Goal: Information Seeking & Learning: Check status

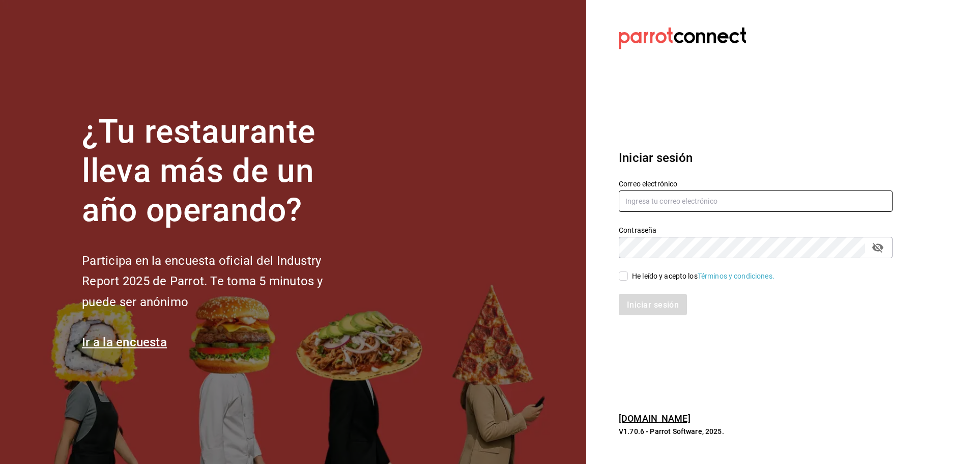
type input "[EMAIL_ADDRESS][DOMAIN_NAME]"
click at [626, 279] on input "He leído y acepto los Términos y condiciones." at bounding box center [623, 275] width 9 height 9
checkbox input "true"
click at [640, 300] on font "Iniciar sesión" at bounding box center [653, 304] width 52 height 10
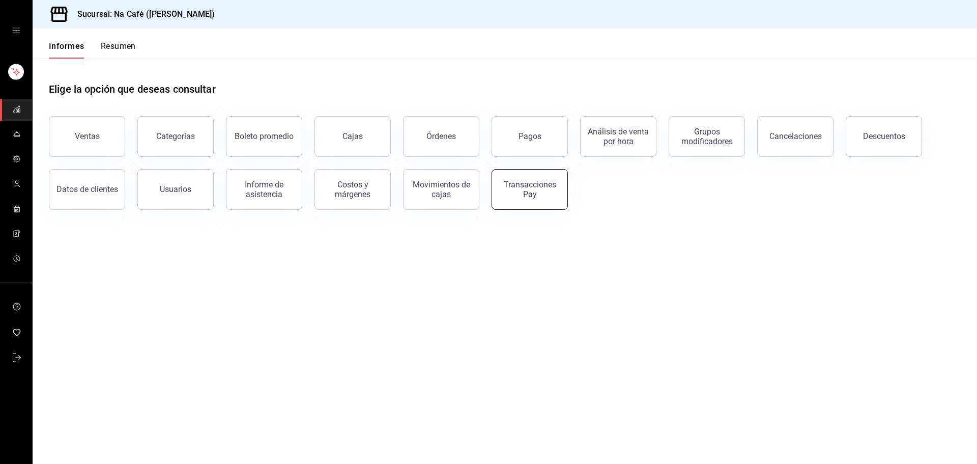
click at [538, 194] on div "Transacciones Pay" at bounding box center [529, 189] width 63 height 19
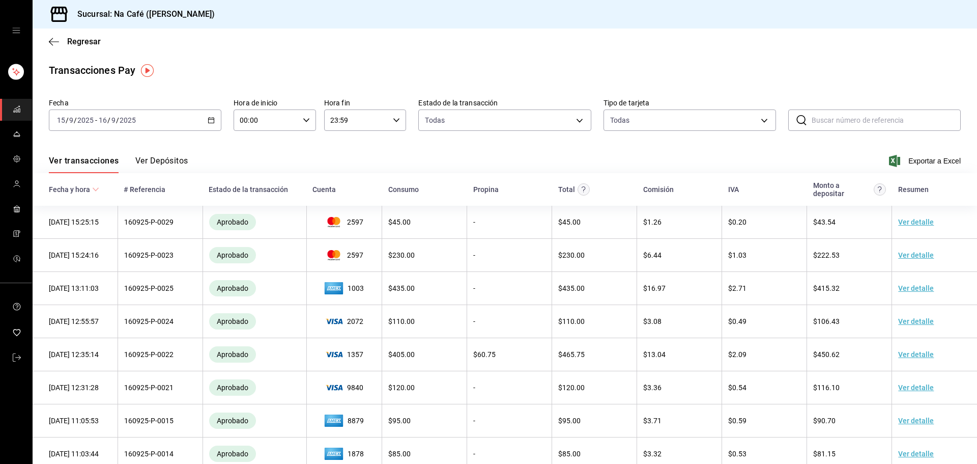
click at [166, 160] on font "Ver Depósitos" at bounding box center [161, 161] width 53 height 10
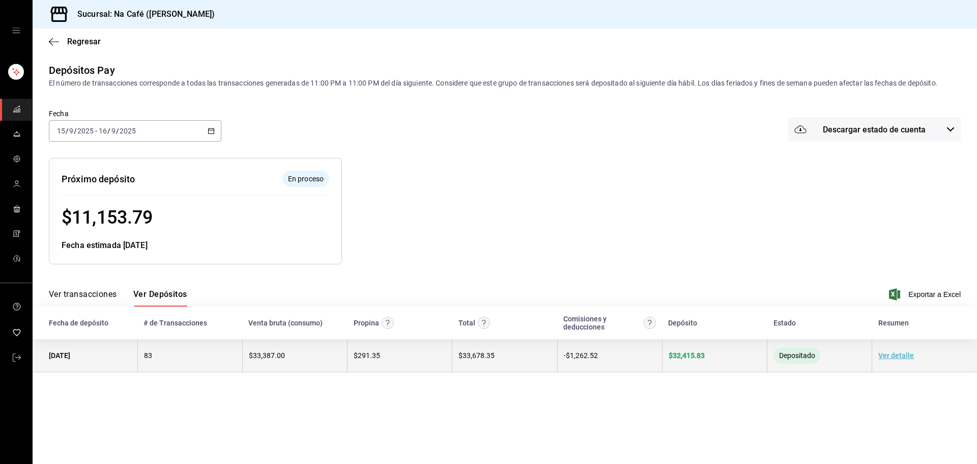
click at [900, 356] on font "Ver detalle" at bounding box center [896, 355] width 36 height 8
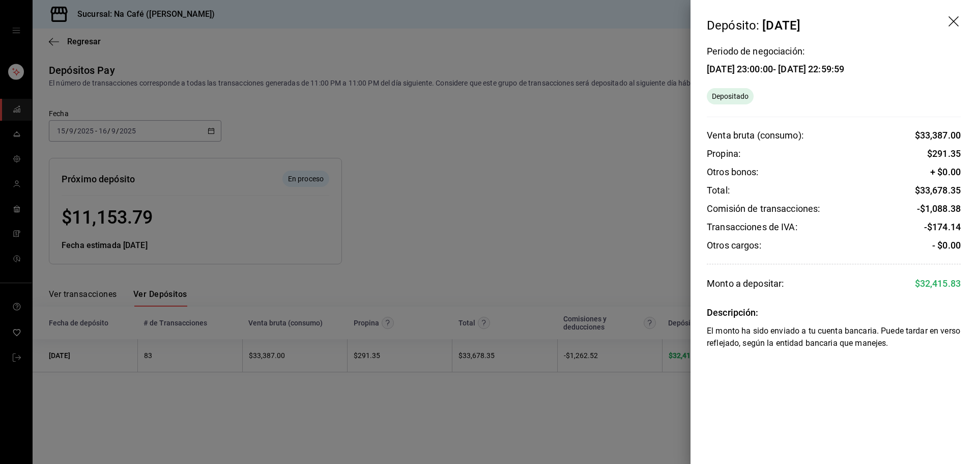
click at [620, 405] on div at bounding box center [488, 232] width 977 height 464
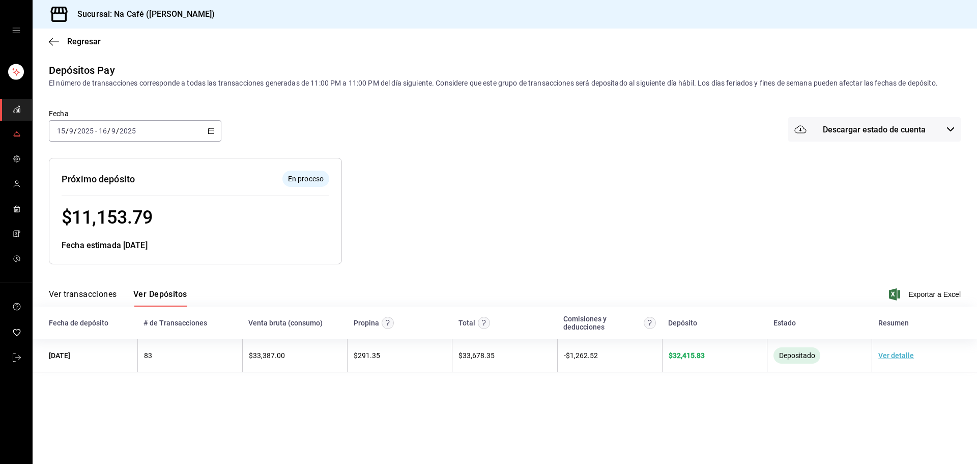
click at [14, 134] on icon "carpetas de buzón" at bounding box center [17, 134] width 8 height 8
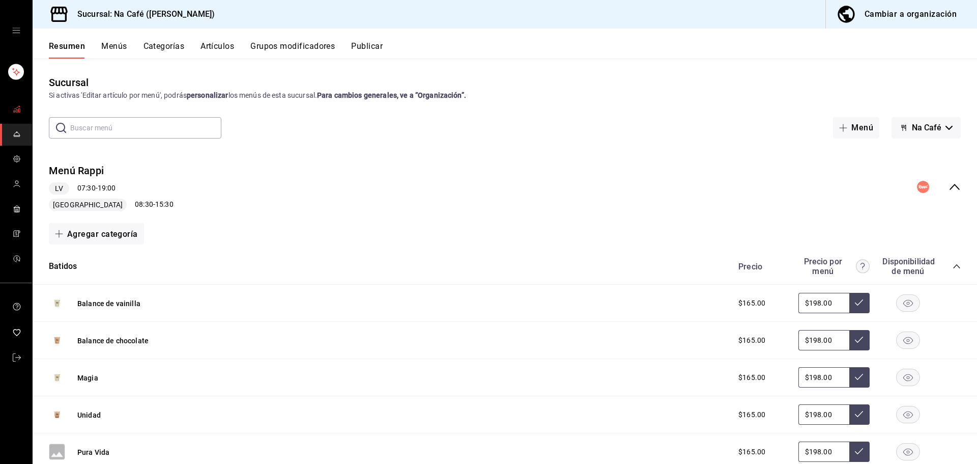
click at [21, 111] on link "carpetas de buzón" at bounding box center [16, 110] width 32 height 22
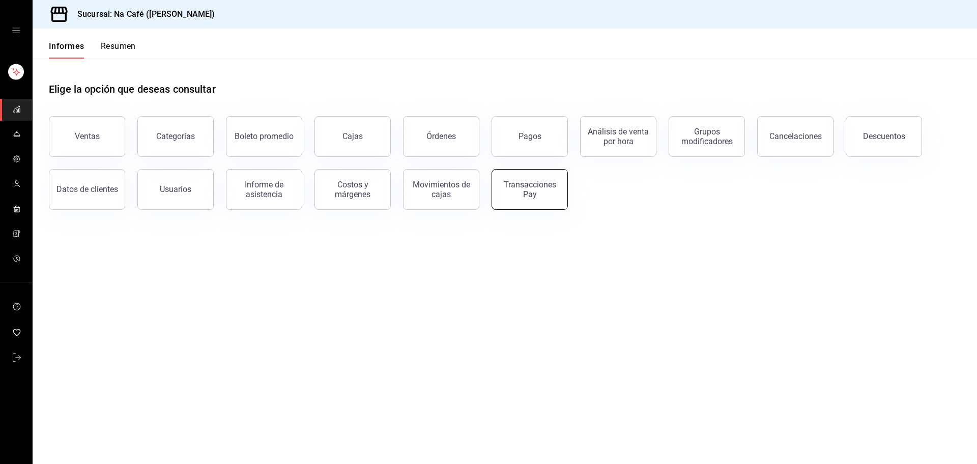
click at [530, 186] on font "Transacciones Pay" at bounding box center [530, 189] width 52 height 19
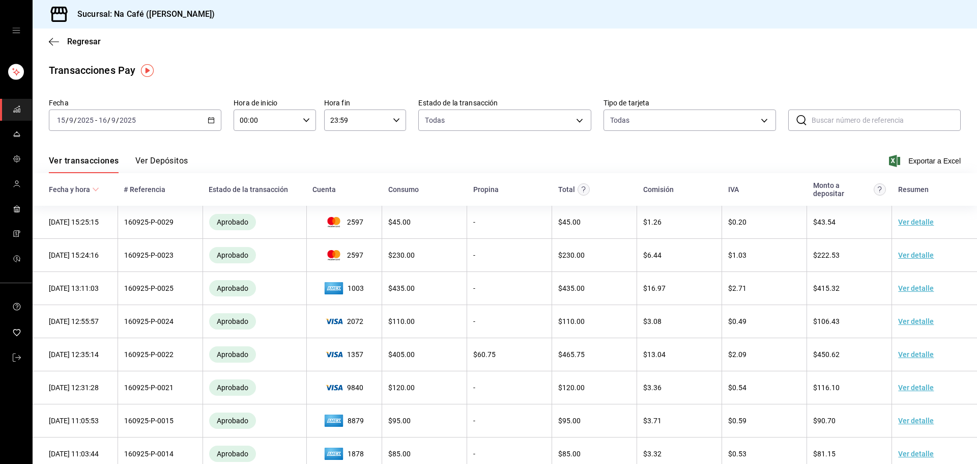
click at [169, 153] on div "Ver transacciones Ver Depósitos Exportar a Excel" at bounding box center [505, 158] width 912 height 30
click at [168, 160] on font "Ver Depósitos" at bounding box center [161, 161] width 53 height 10
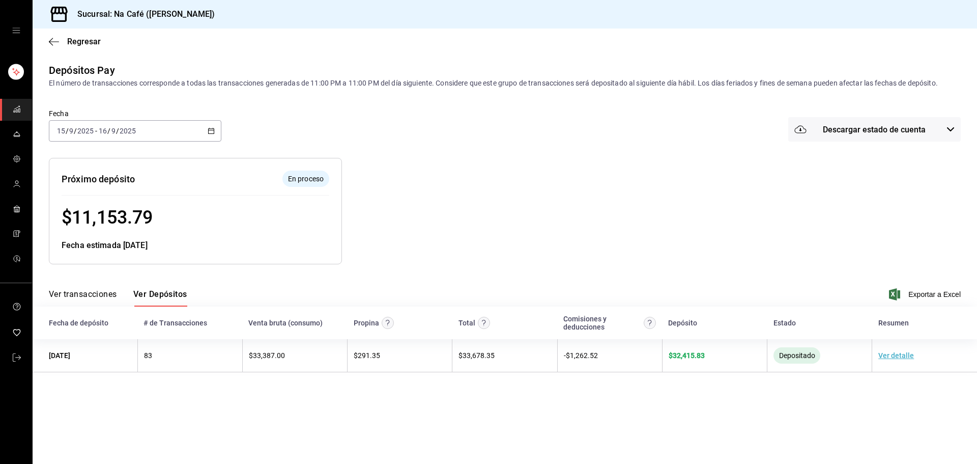
click at [847, 127] on font "Descargar estado de cuenta" at bounding box center [874, 130] width 103 height 10
click at [644, 174] on div at bounding box center [488, 232] width 977 height 464
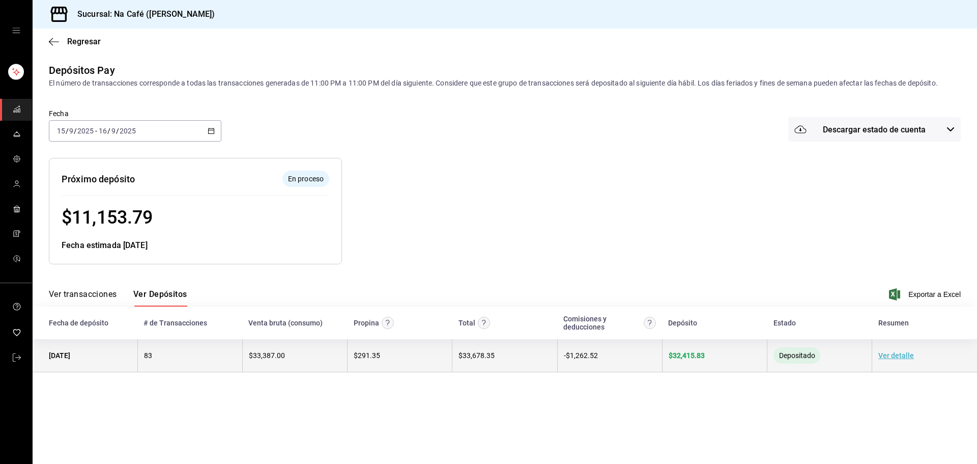
click at [895, 357] on font "Ver detalle" at bounding box center [896, 355] width 36 height 8
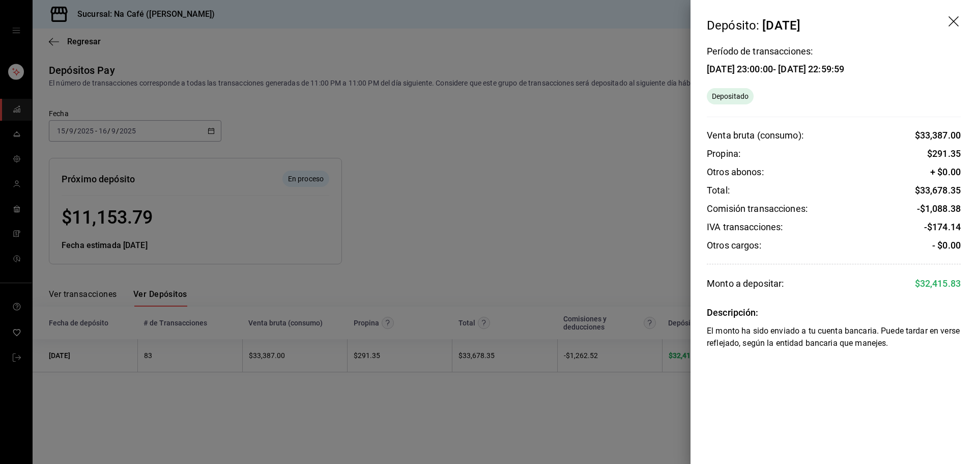
click at [955, 19] on icon "drag" at bounding box center [954, 22] width 12 height 12
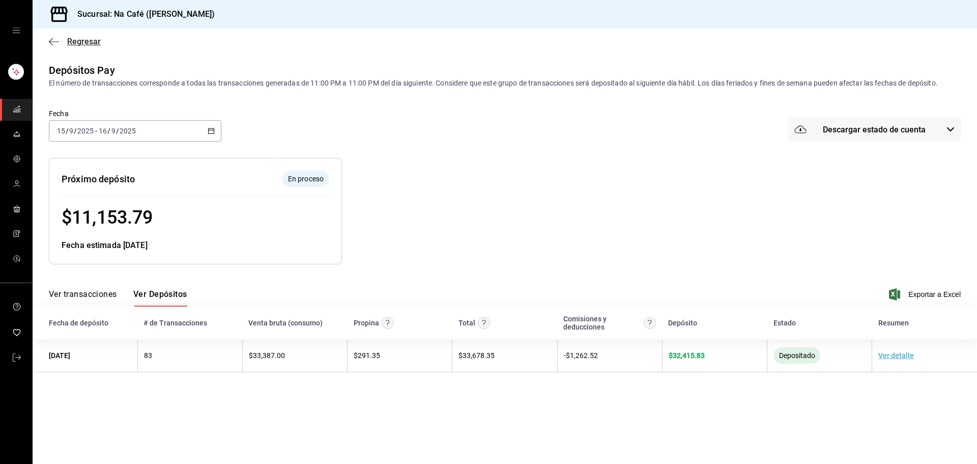
click at [51, 42] on icon "button" at bounding box center [54, 41] width 10 height 1
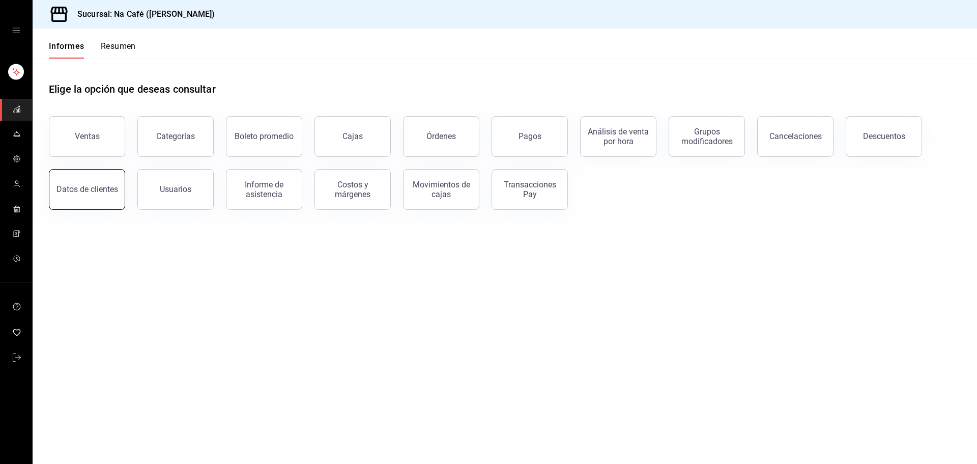
click at [80, 189] on font "Datos de clientes" at bounding box center [87, 189] width 62 height 10
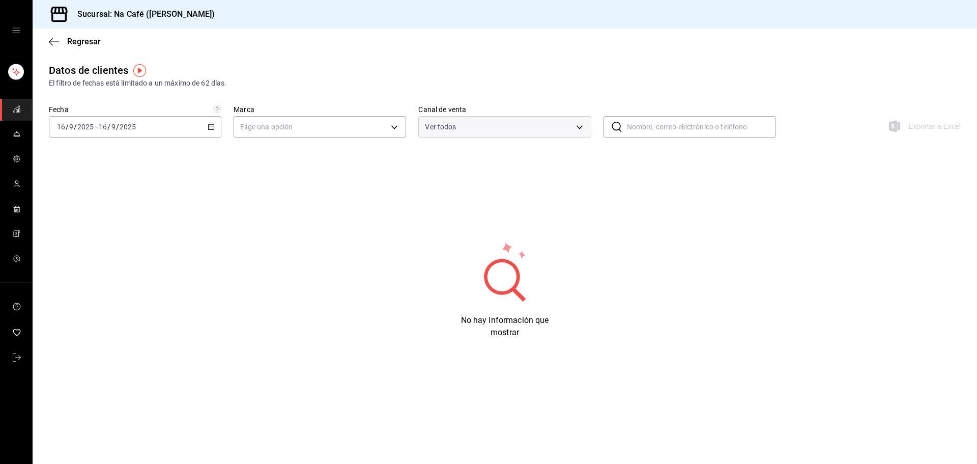
type input "PARROT,DIDI_FOOD,ONLINE"
click at [18, 206] on icon "carpetas de buzón" at bounding box center [16, 207] width 6 height 2
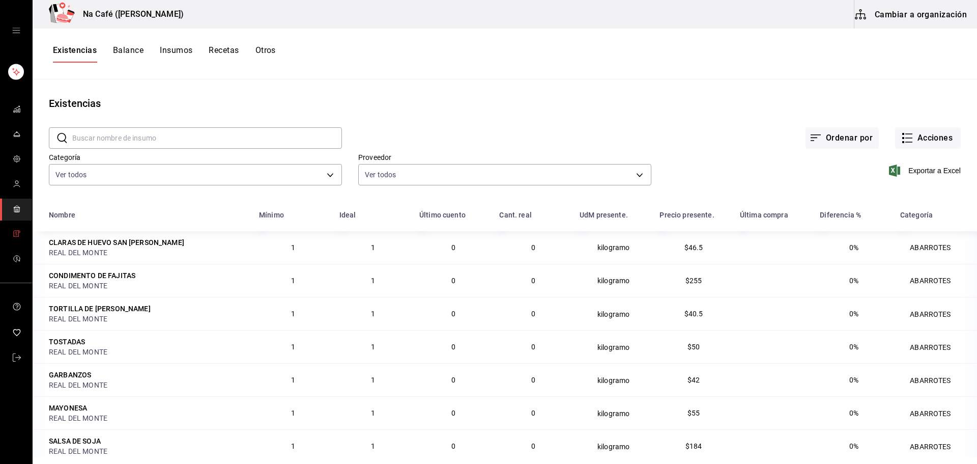
click at [16, 234] on icon "carpetas de buzón" at bounding box center [17, 233] width 8 height 8
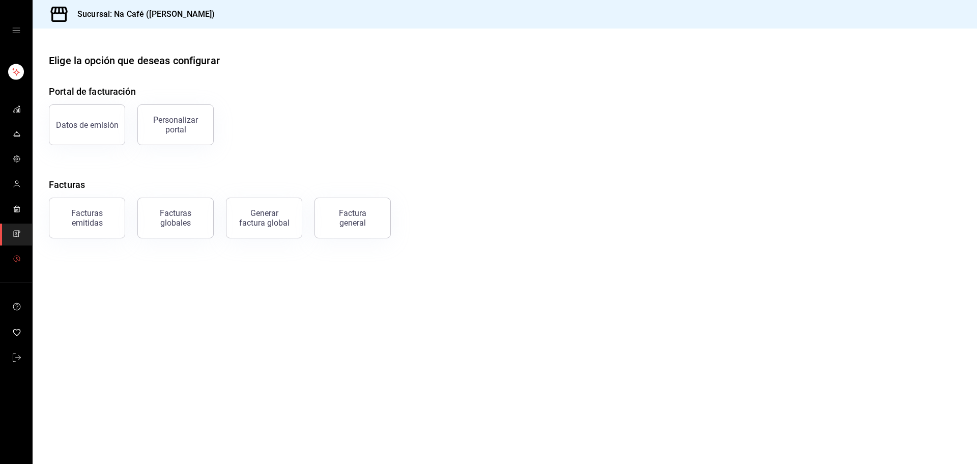
click at [18, 258] on icon "carpetas de buzón" at bounding box center [17, 258] width 8 height 8
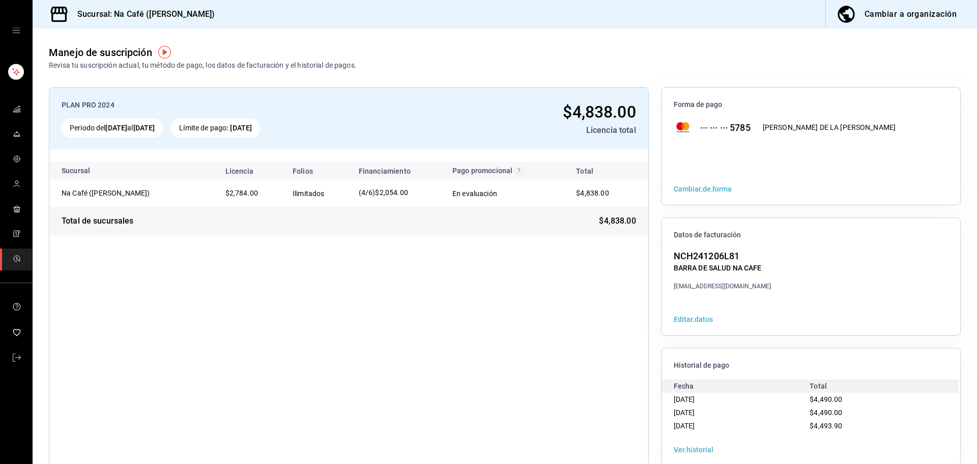
scroll to position [18, 0]
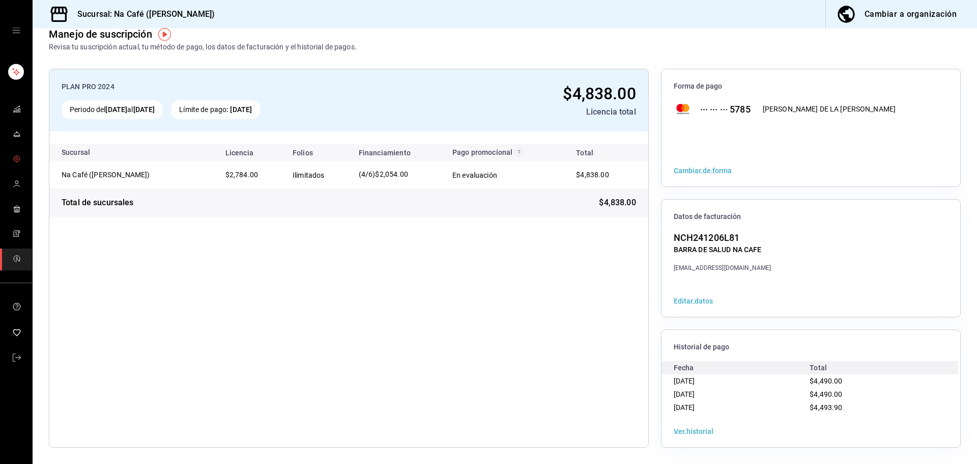
click at [15, 161] on icon "carpetas de buzón" at bounding box center [17, 159] width 8 height 8
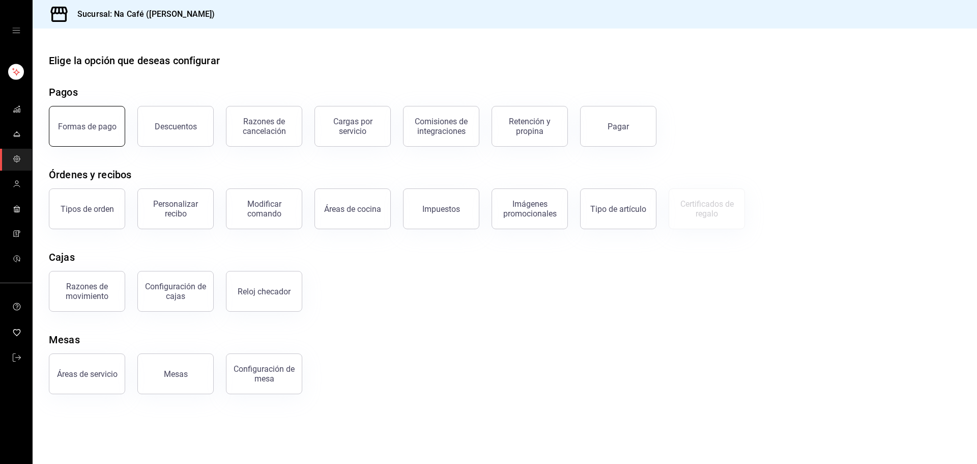
click at [85, 131] on button "Formas de pago" at bounding box center [87, 126] width 76 height 41
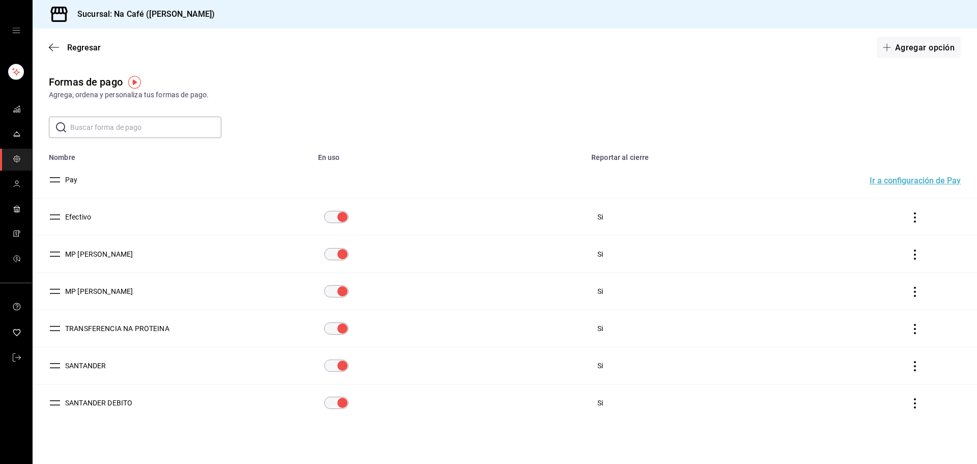
click at [303, 93] on div "Agrega, ordena y personaliza tus formas de pago." at bounding box center [505, 95] width 912 height 11
click at [20, 133] on icon "carpetas de buzón" at bounding box center [17, 134] width 8 height 8
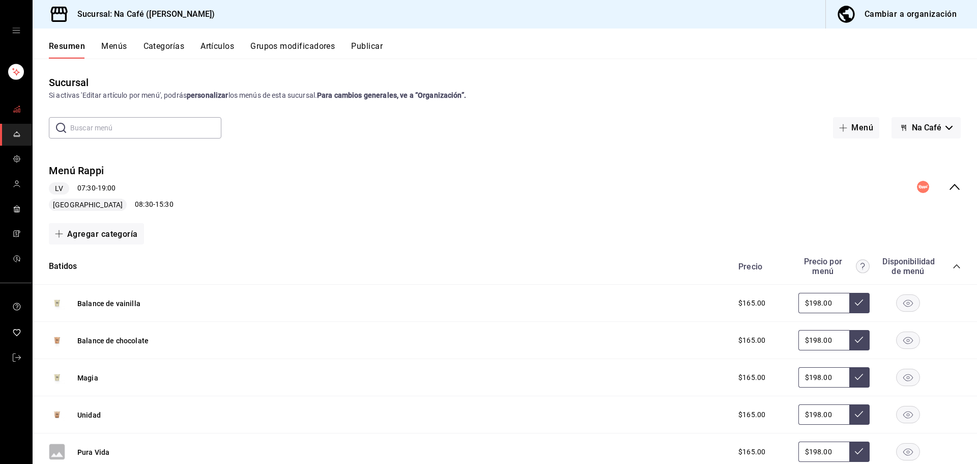
click at [13, 109] on icon "carpetas de buzón" at bounding box center [17, 109] width 8 height 8
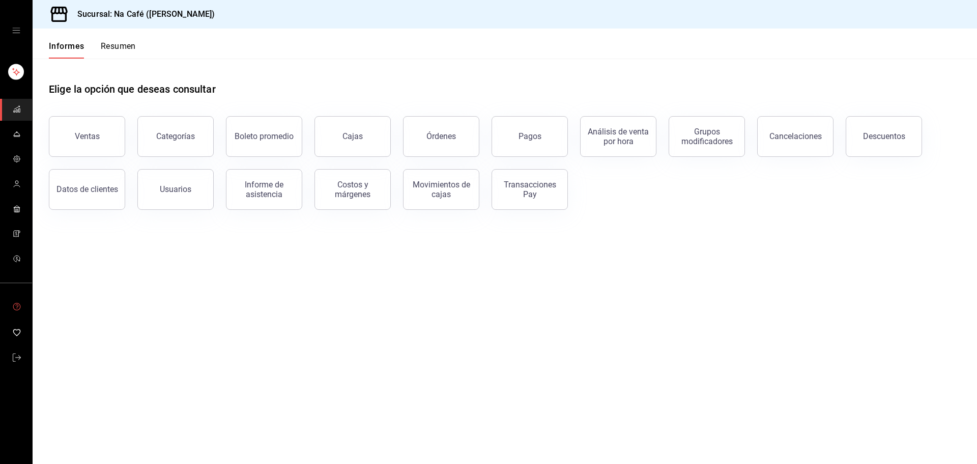
click at [15, 308] on icon "carpetas de buzón" at bounding box center [17, 306] width 8 height 8
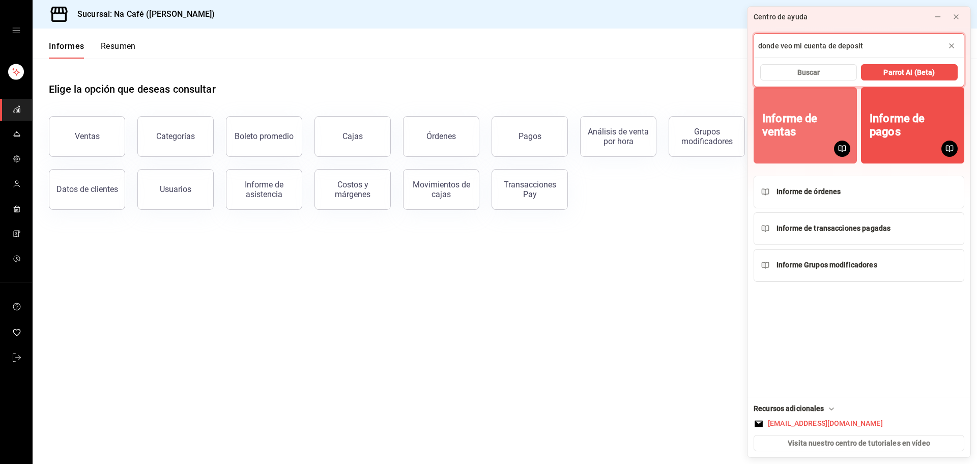
type input "donde veo mi cuenta de deposito"
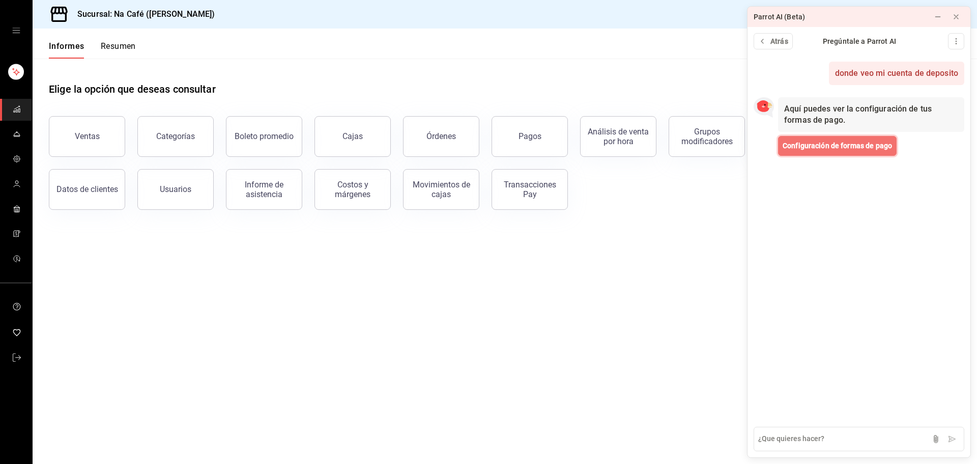
click at [822, 153] on button "Configuración de formas de pago" at bounding box center [837, 146] width 119 height 20
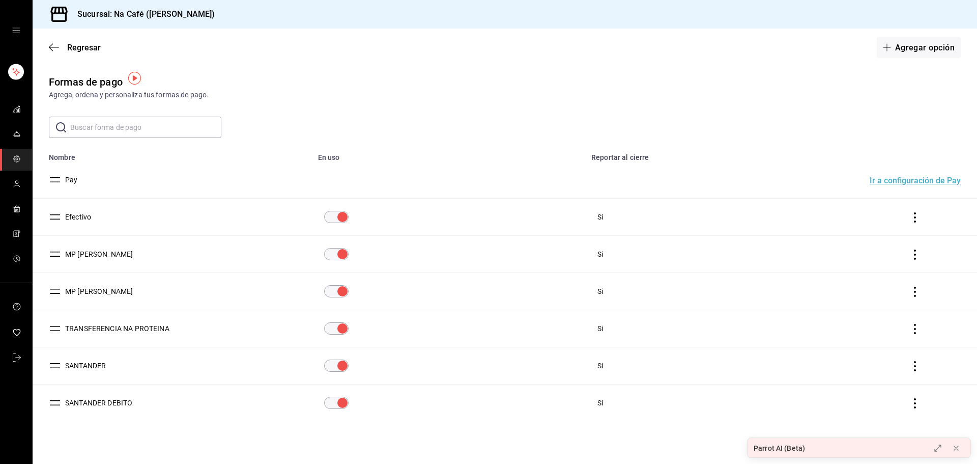
scroll to position [10, 0]
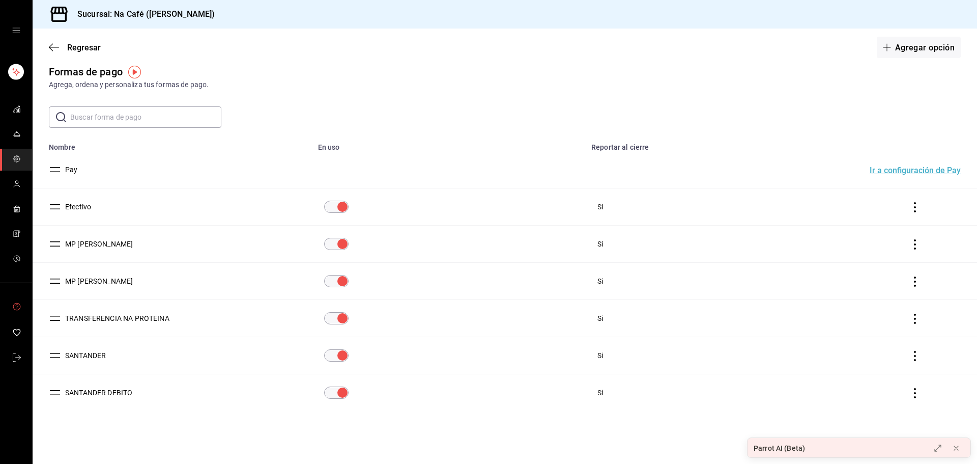
click at [13, 305] on icon "carpetas de buzón" at bounding box center [17, 306] width 8 height 8
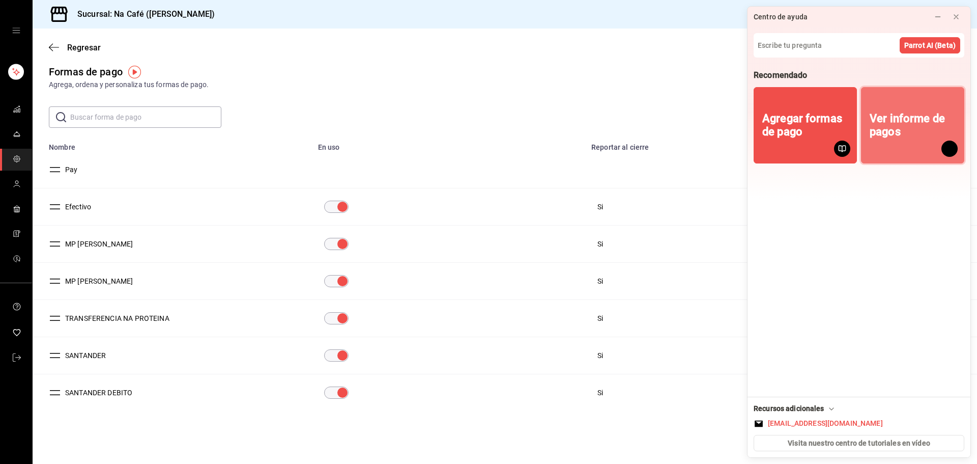
click at [890, 117] on font "Ver informe de pagos" at bounding box center [907, 125] width 75 height 26
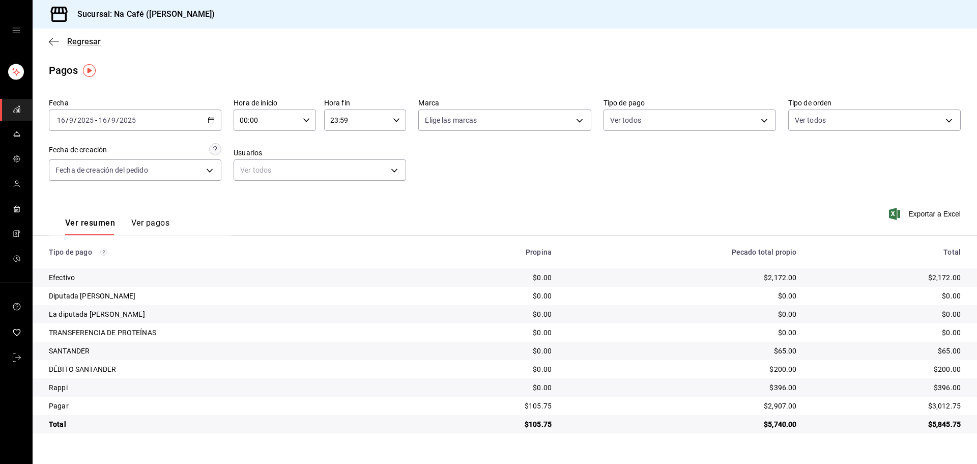
click at [55, 42] on icon "button" at bounding box center [54, 41] width 10 height 1
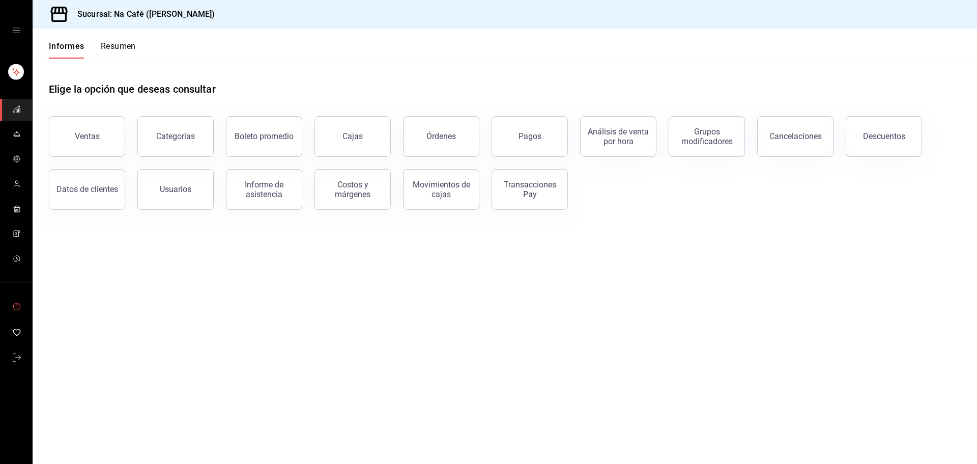
click at [14, 304] on icon "carpetas de buzón" at bounding box center [17, 306] width 8 height 8
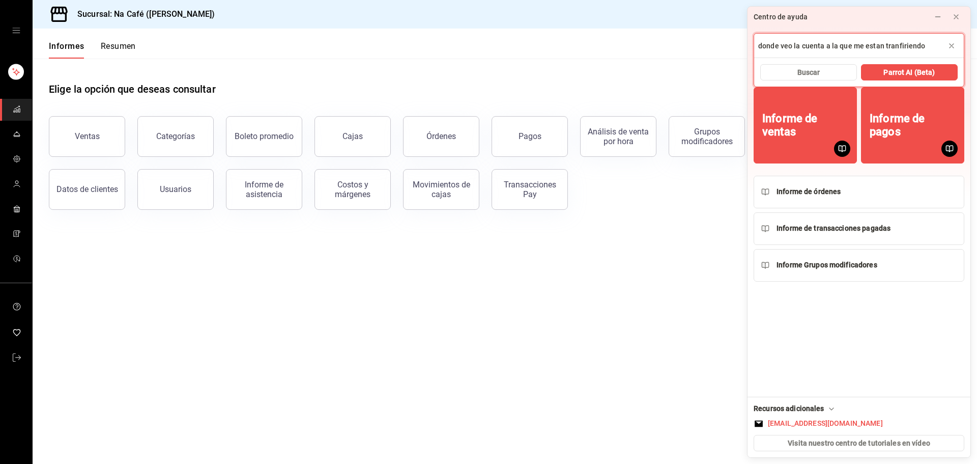
type input "donde veo la cuenta a la que me estan tranfiriendo"
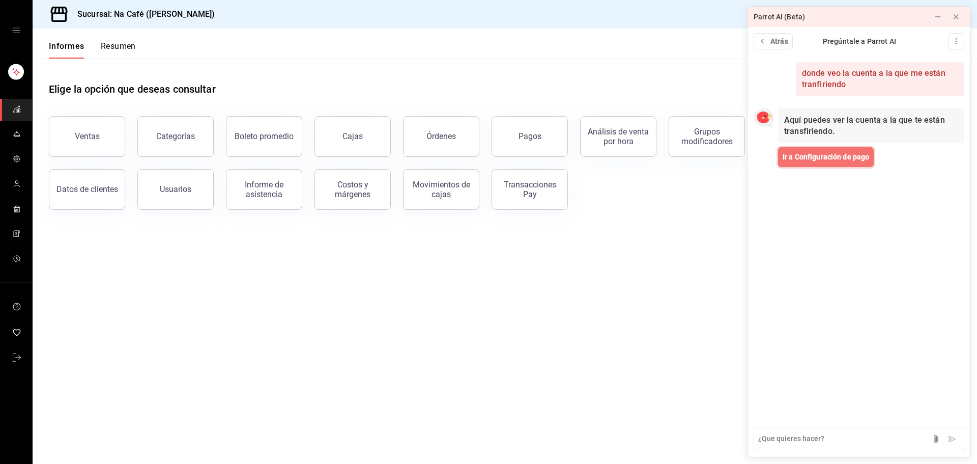
click at [825, 154] on font "Ir a Configuración de pago" at bounding box center [826, 157] width 87 height 8
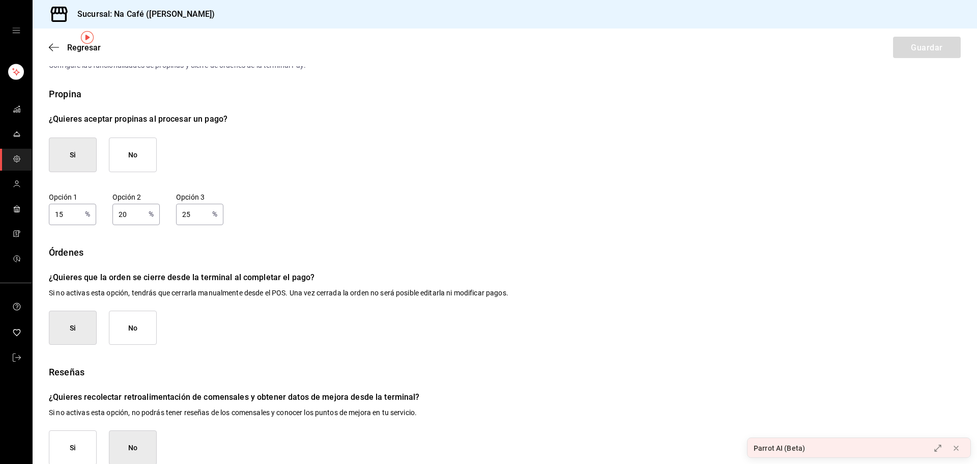
scroll to position [45, 0]
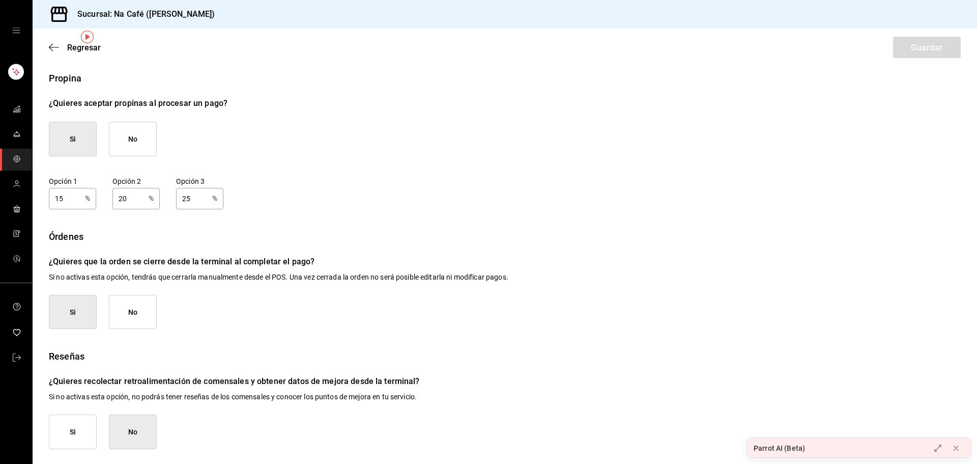
click at [79, 197] on input "15" at bounding box center [65, 198] width 32 height 20
type input "10"
click at [131, 200] on input "20" at bounding box center [128, 198] width 32 height 20
type input "2"
type input "15"
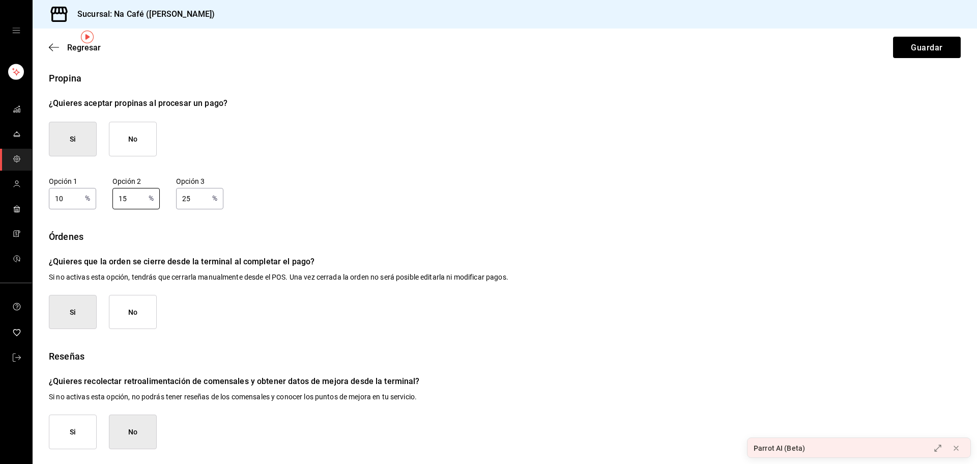
click at [199, 199] on input "25" at bounding box center [192, 198] width 32 height 20
type input "2"
type input "20"
click at [380, 216] on div "Propina ¿Quieres aceptar propinas al procesar un pago? Si No Opción 1 10 % Opci…" at bounding box center [505, 260] width 912 height 378
click at [912, 48] on font "Guardar" at bounding box center [927, 47] width 32 height 10
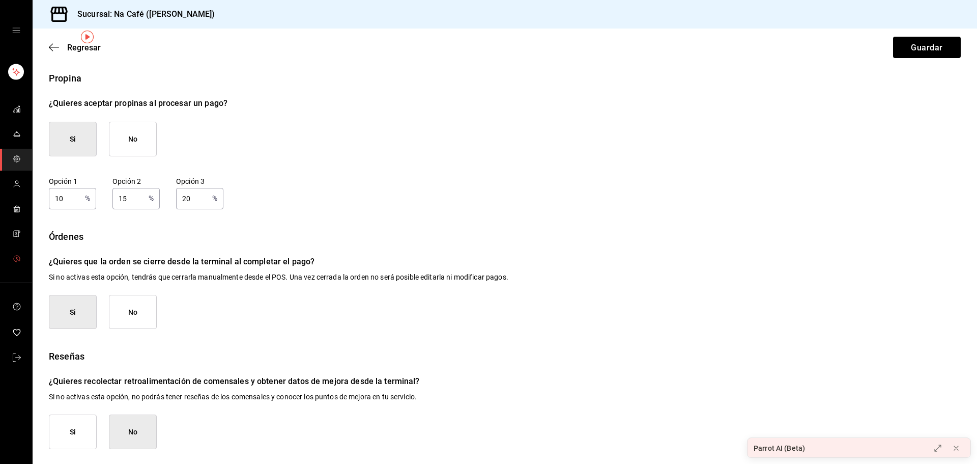
click at [17, 258] on icon "carpetas de buzón" at bounding box center [17, 258] width 8 height 8
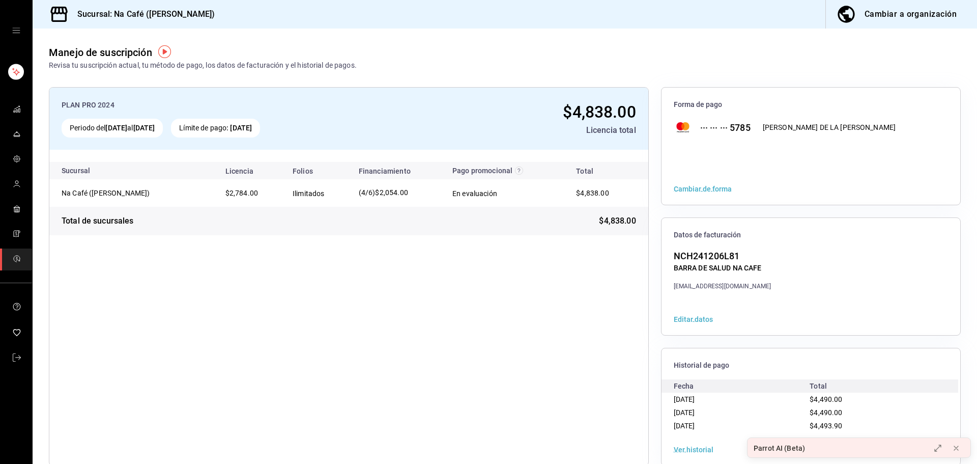
scroll to position [18, 0]
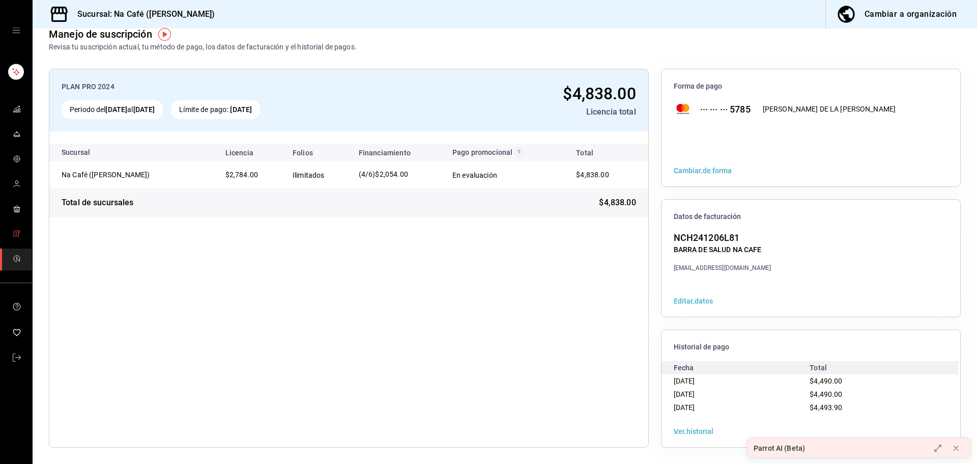
click at [11, 233] on link "carpetas de buzón" at bounding box center [16, 234] width 32 height 22
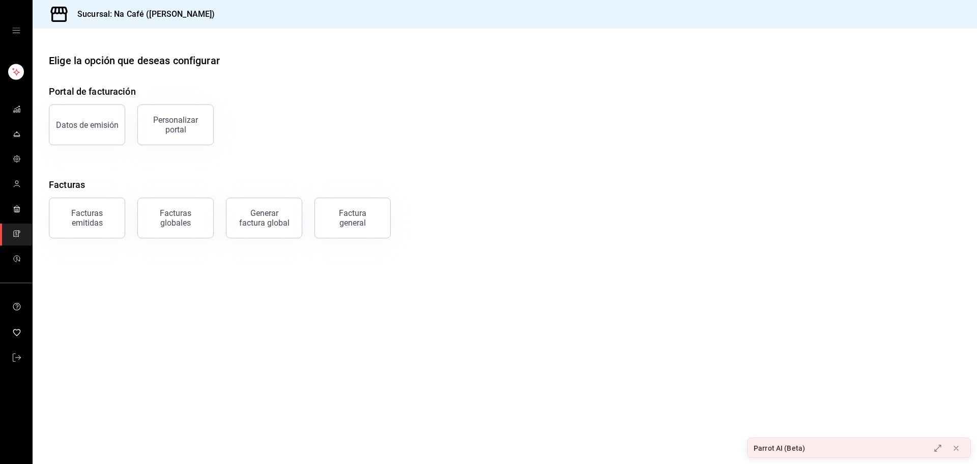
click at [171, 128] on font "Personalizar portal" at bounding box center [175, 124] width 45 height 19
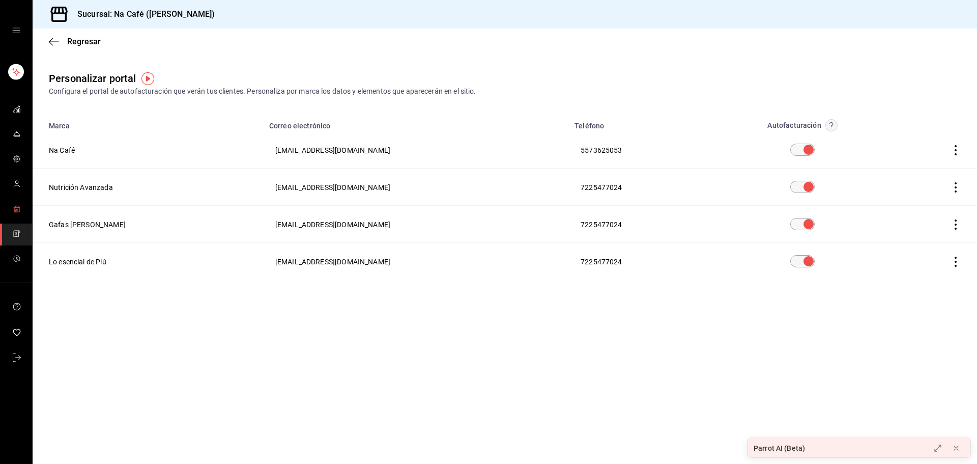
click at [13, 210] on icon "carpetas de buzón" at bounding box center [17, 209] width 8 height 8
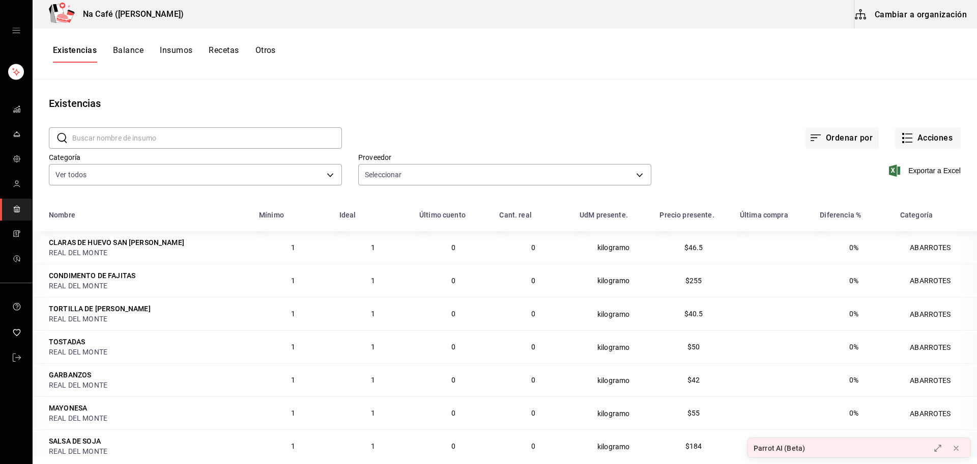
click at [135, 50] on font "Balance" at bounding box center [128, 50] width 31 height 10
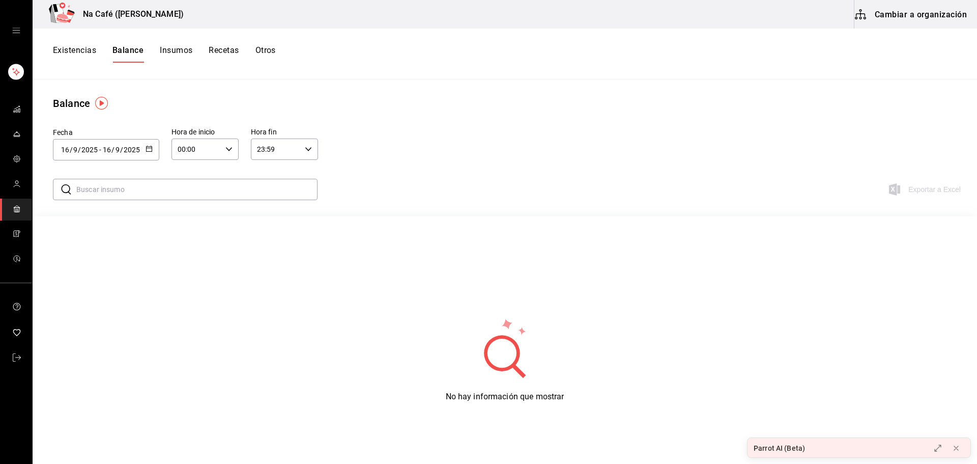
click at [176, 54] on font "Insumos" at bounding box center [176, 50] width 33 height 10
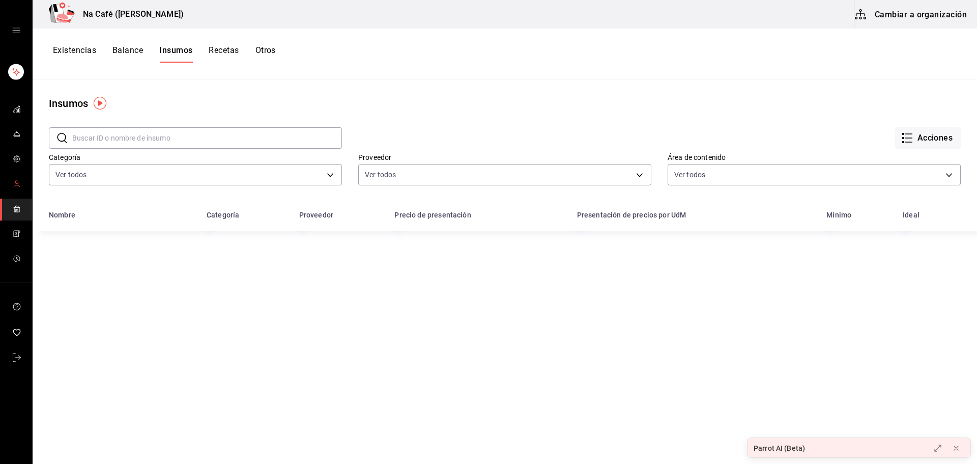
click at [22, 186] on link "carpetas de buzón" at bounding box center [16, 185] width 32 height 22
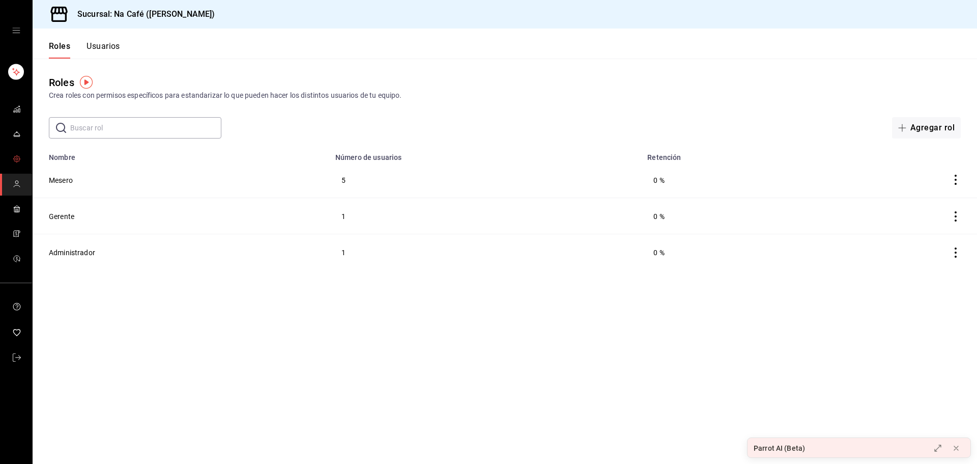
click at [18, 159] on circle "carpetas de buzón" at bounding box center [17, 159] width 2 height 2
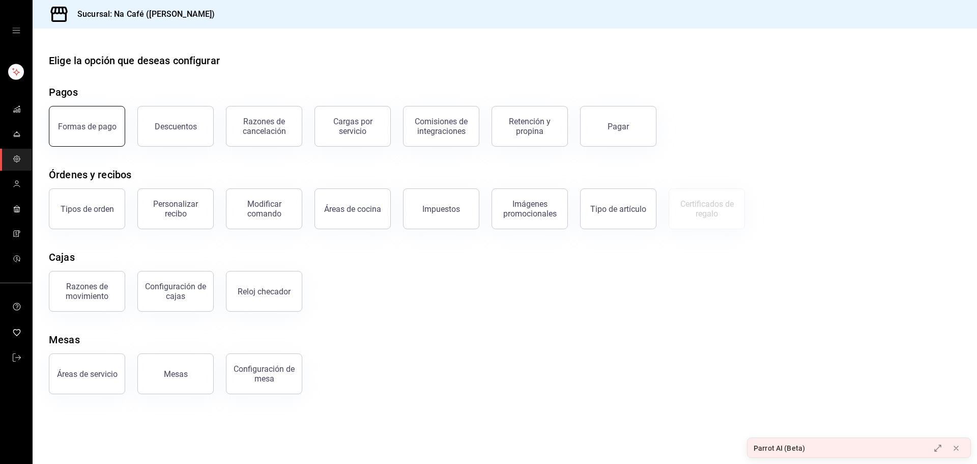
click at [80, 127] on font "Formas de pago" at bounding box center [87, 127] width 59 height 10
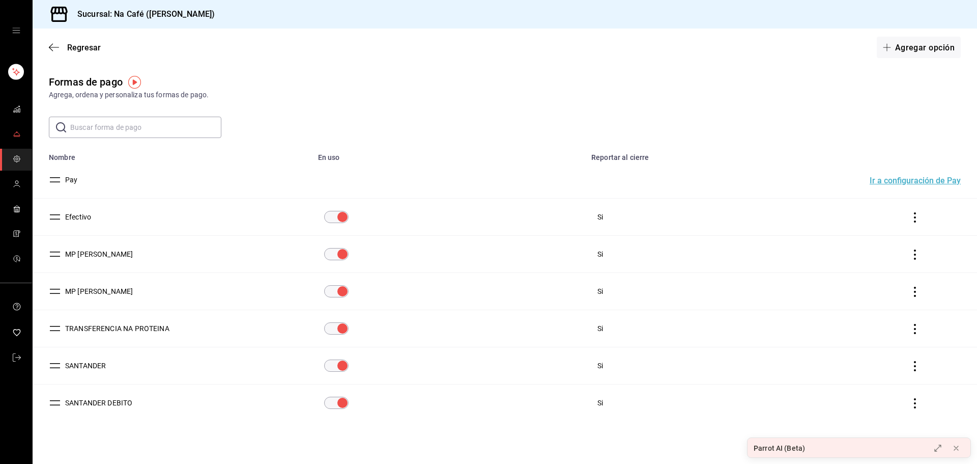
click at [18, 136] on icon "carpetas de buzón" at bounding box center [17, 136] width 6 height 0
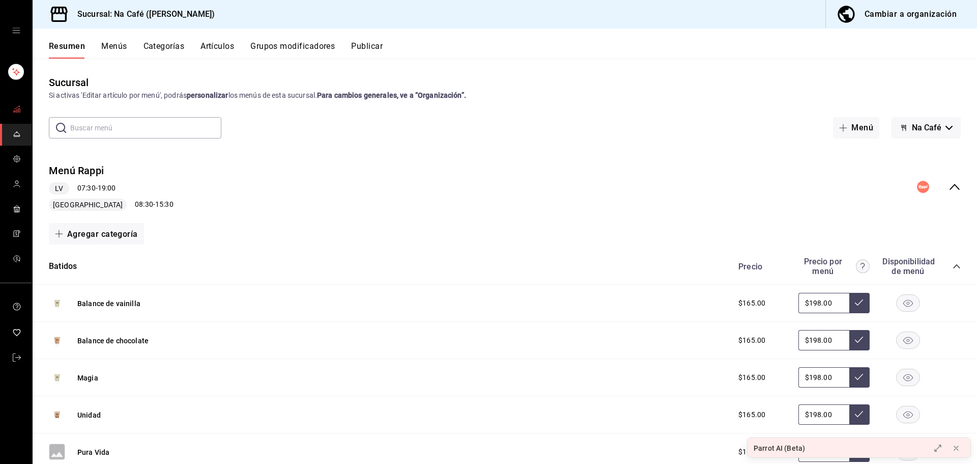
click at [20, 107] on icon "carpetas de buzón" at bounding box center [17, 109] width 8 height 8
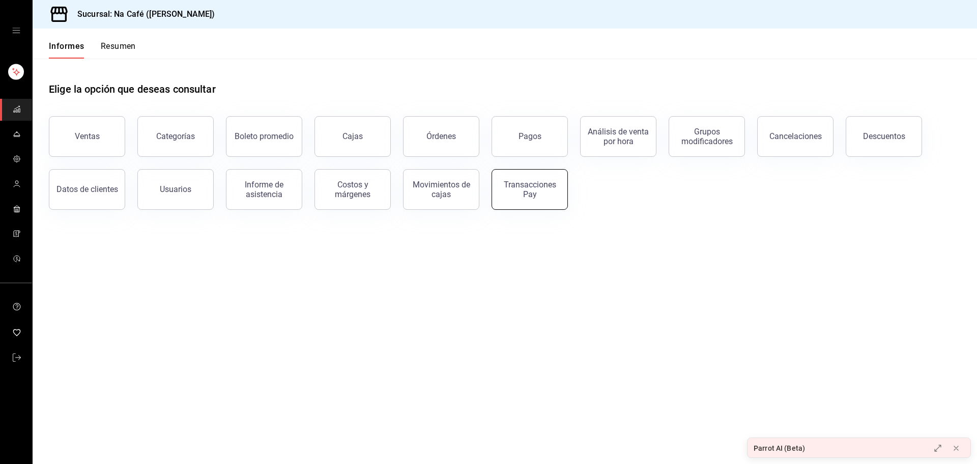
click at [512, 193] on div "Transacciones Pay" at bounding box center [529, 189] width 63 height 19
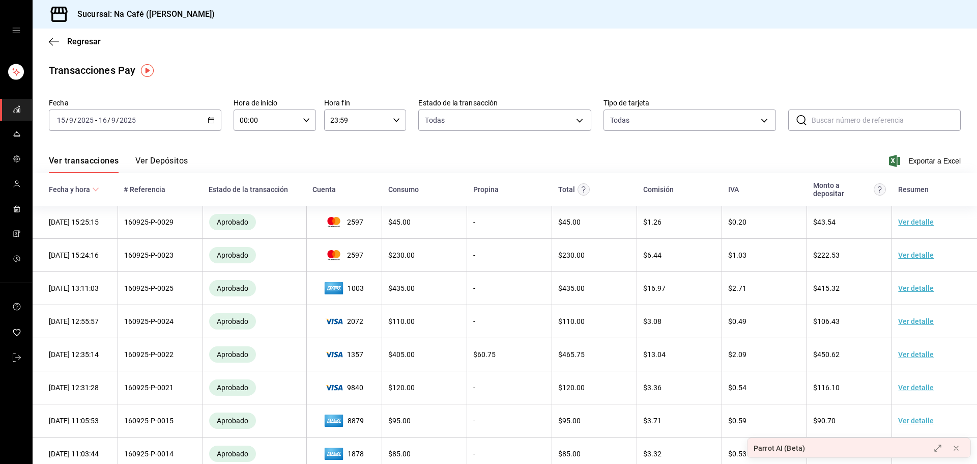
click at [149, 163] on font "Ver Depósitos" at bounding box center [161, 161] width 53 height 10
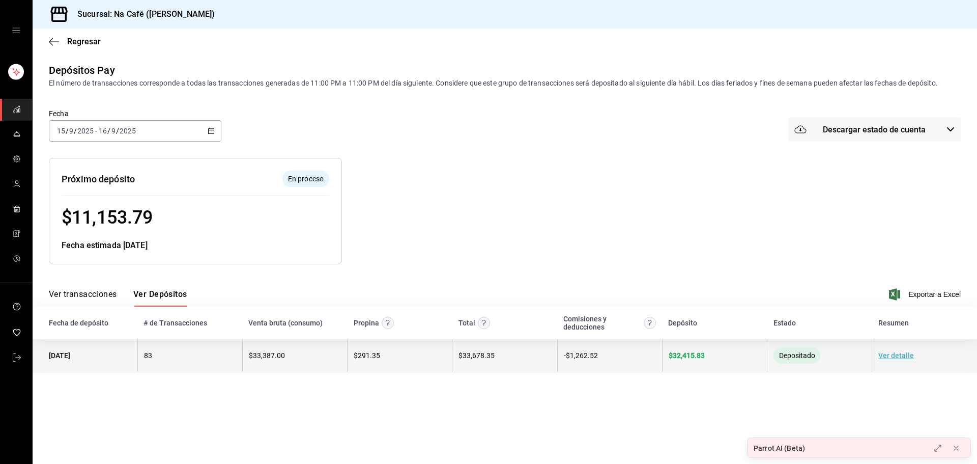
click at [896, 358] on font "Ver detalle" at bounding box center [896, 355] width 36 height 8
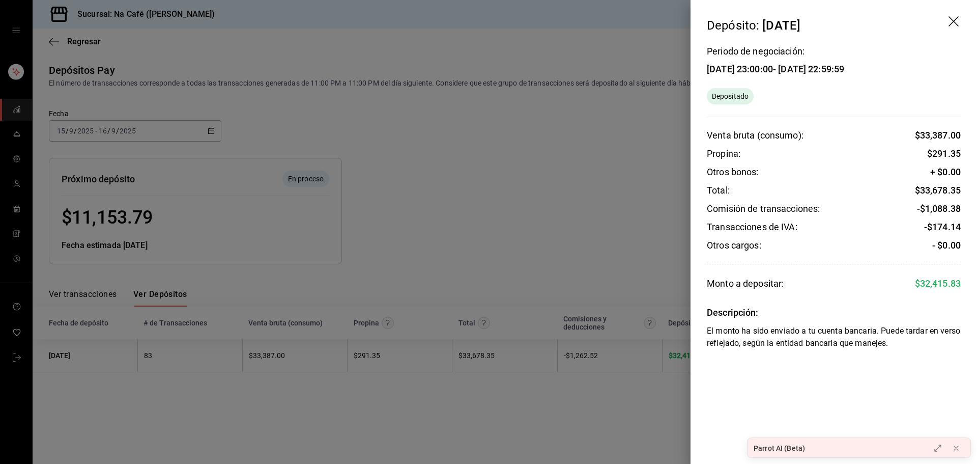
click at [788, 368] on div "Depósito: 15/09/25 Periodo de negociación: 11/09/25 23:00:00 - 14/09/25 22:59:5…" at bounding box center [834, 232] width 286 height 464
click at [592, 414] on div at bounding box center [488, 232] width 977 height 464
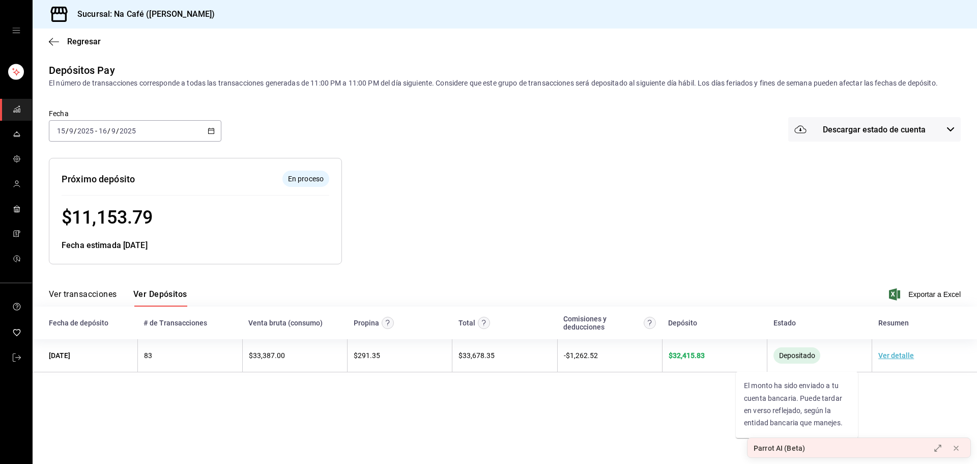
click at [797, 355] on font "Depositado" at bounding box center [797, 355] width 36 height 8
